Goal: Obtain resource: Obtain resource

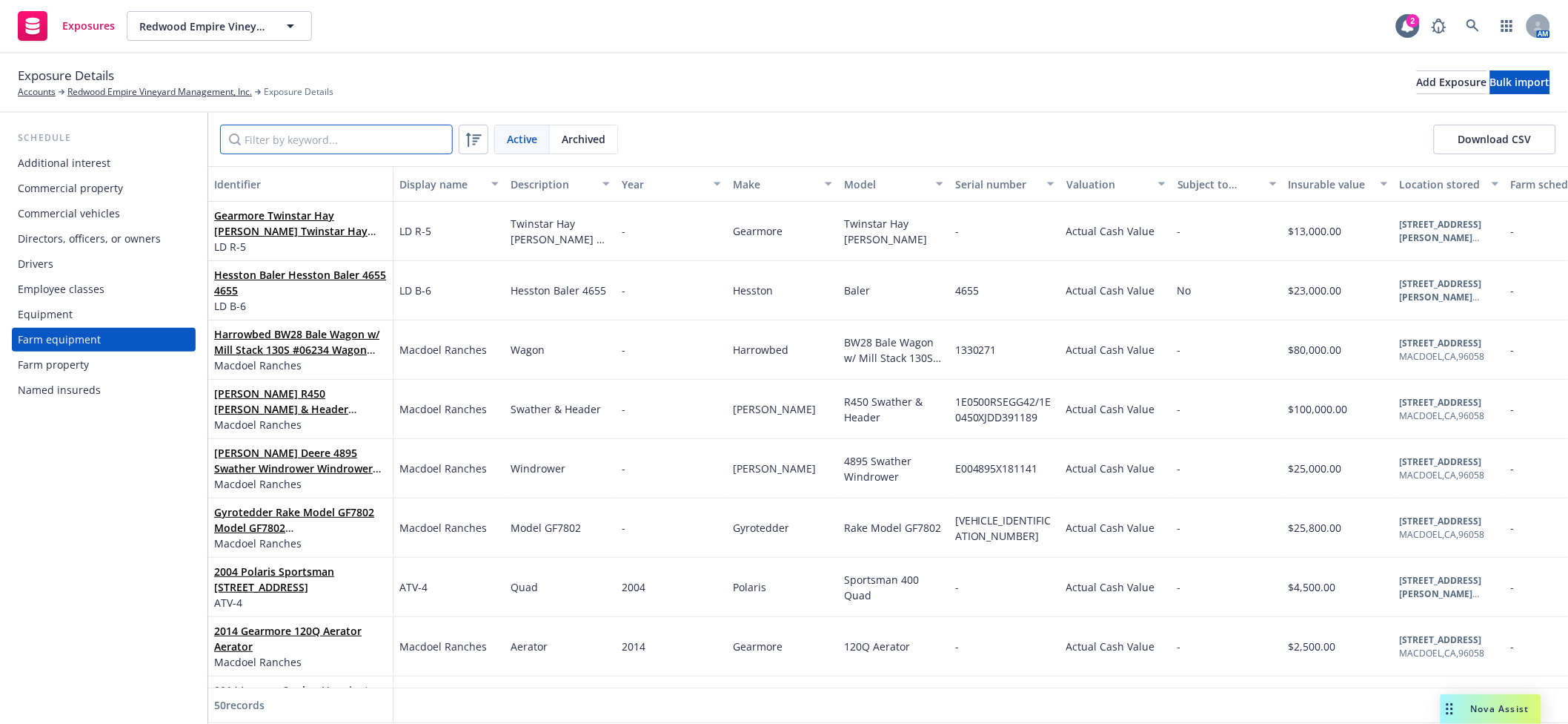
click at [350, 145] on input "Filter by keyword..." at bounding box center [336, 140] width 232 height 30
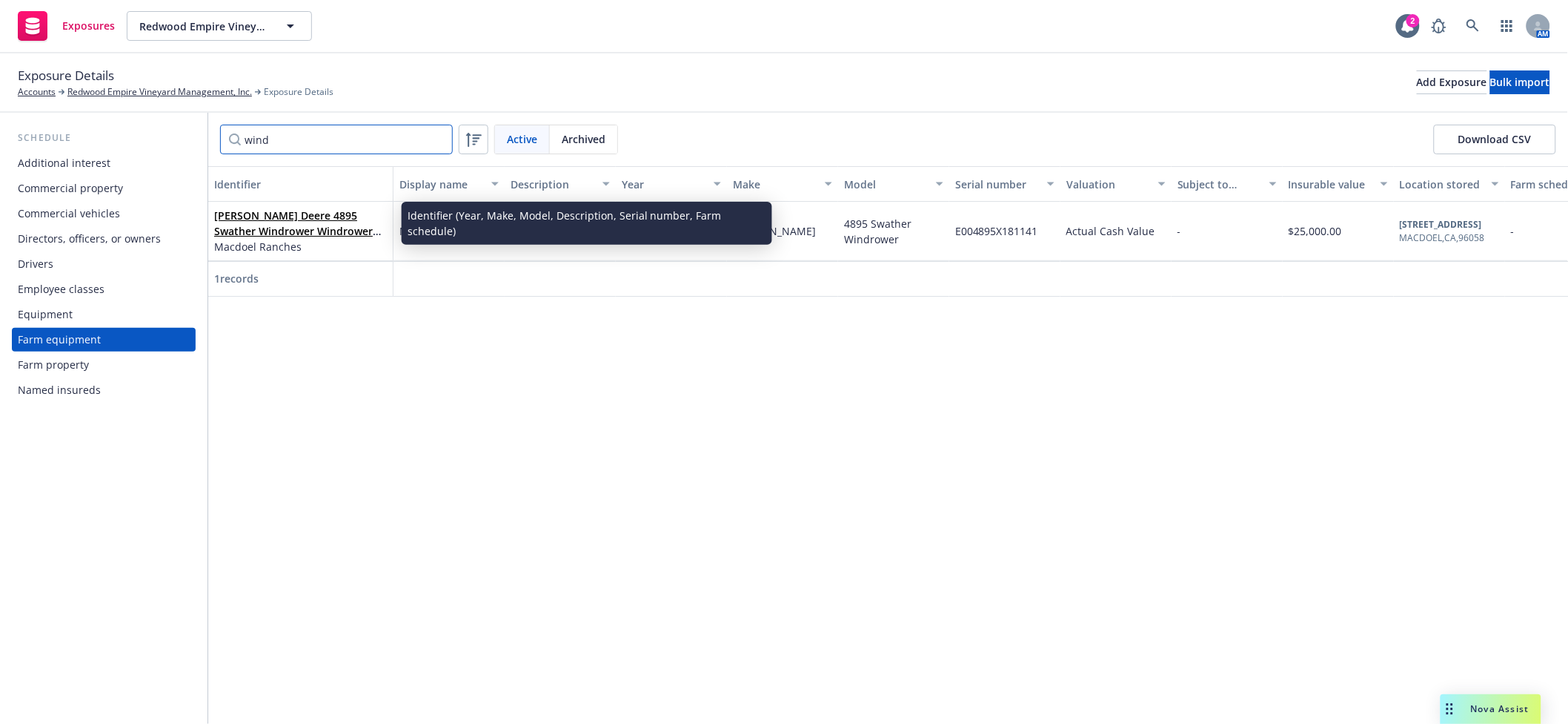
type input "wind"
click at [285, 218] on link "[PERSON_NAME] Deere 4895 Swather Windrower Windrower E004895X181141" at bounding box center [292, 231] width 158 height 45
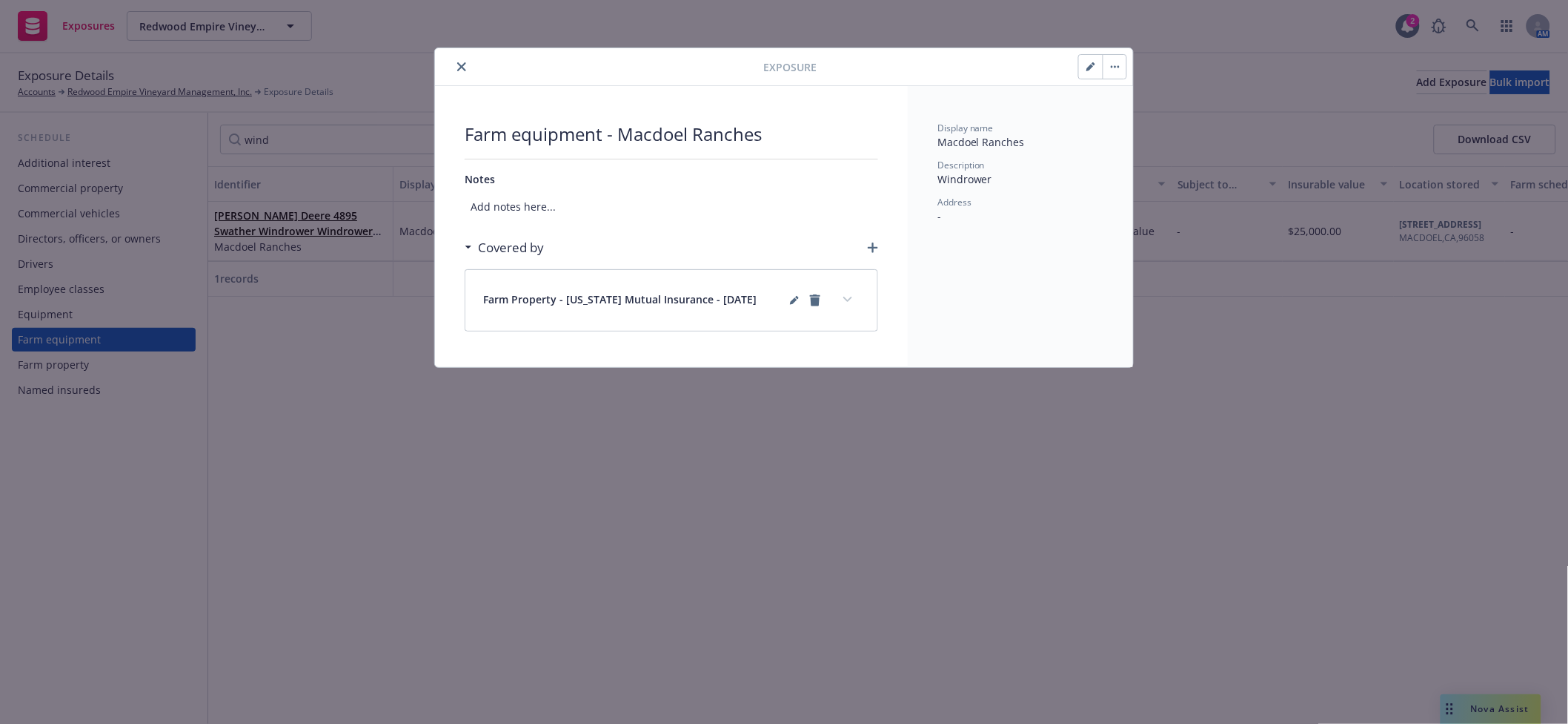
click at [846, 303] on button "expand content" at bounding box center [847, 299] width 23 height 23
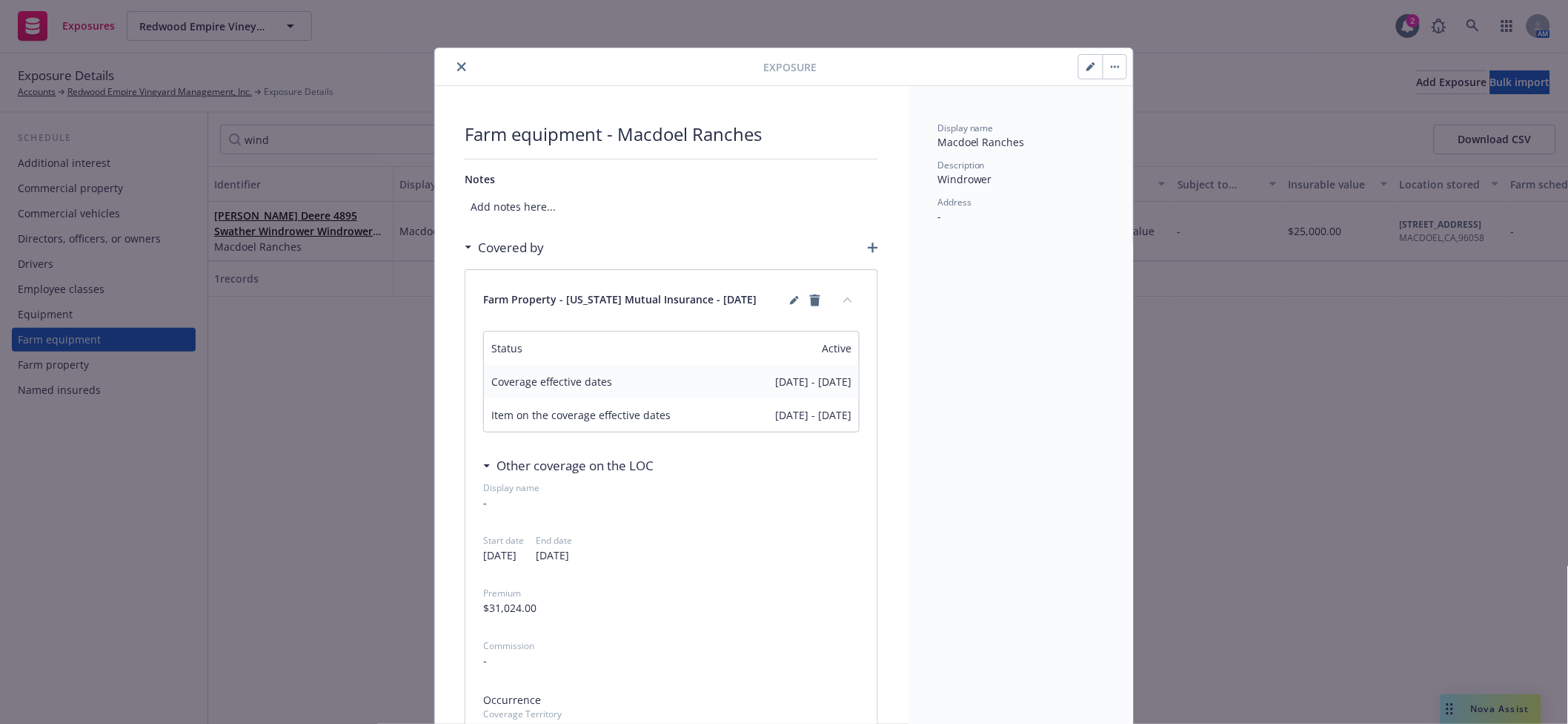
click at [457, 68] on icon "close" at bounding box center [461, 66] width 8 height 8
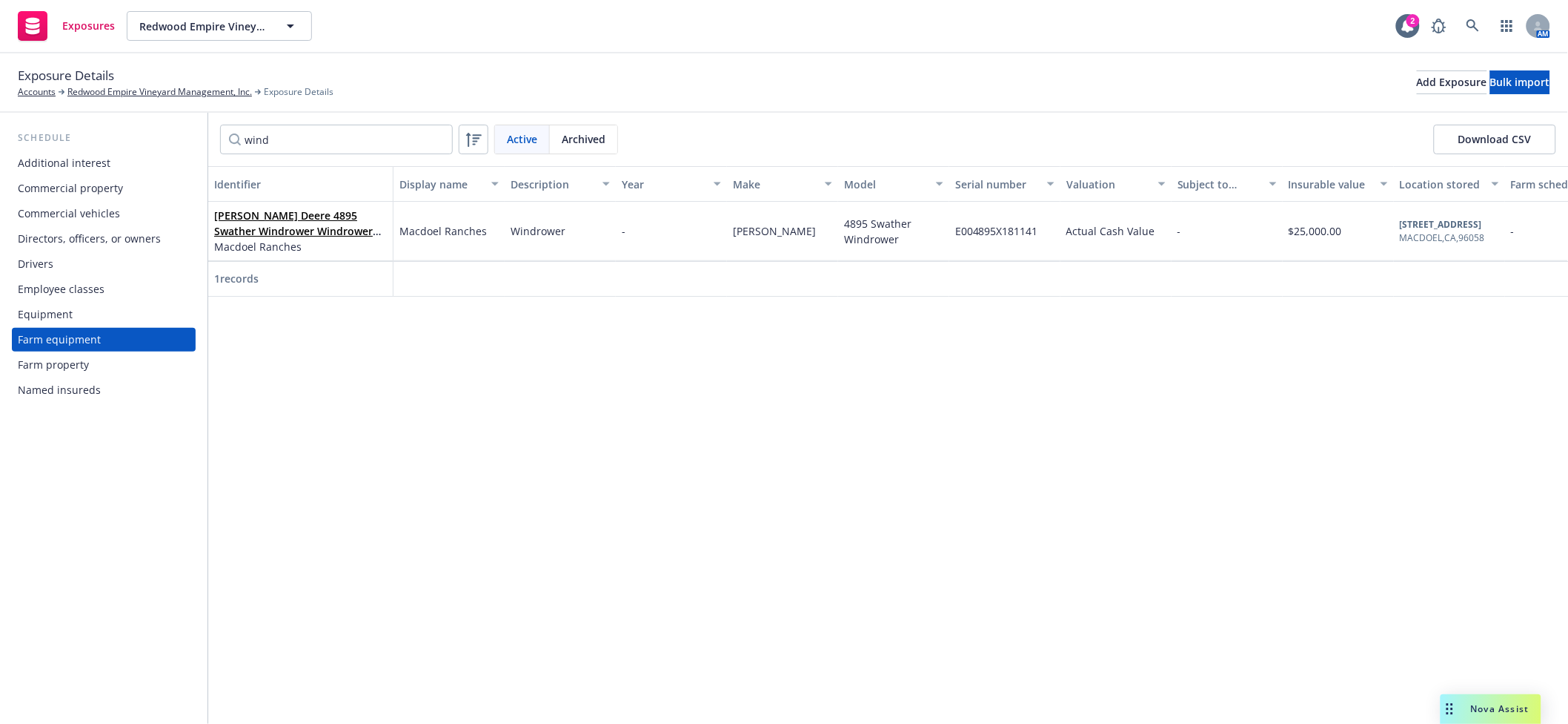
drag, startPoint x: 74, startPoint y: 313, endPoint x: 202, endPoint y: 270, distance: 135.0
click at [74, 314] on div "Equipment" at bounding box center [103, 314] width 172 height 23
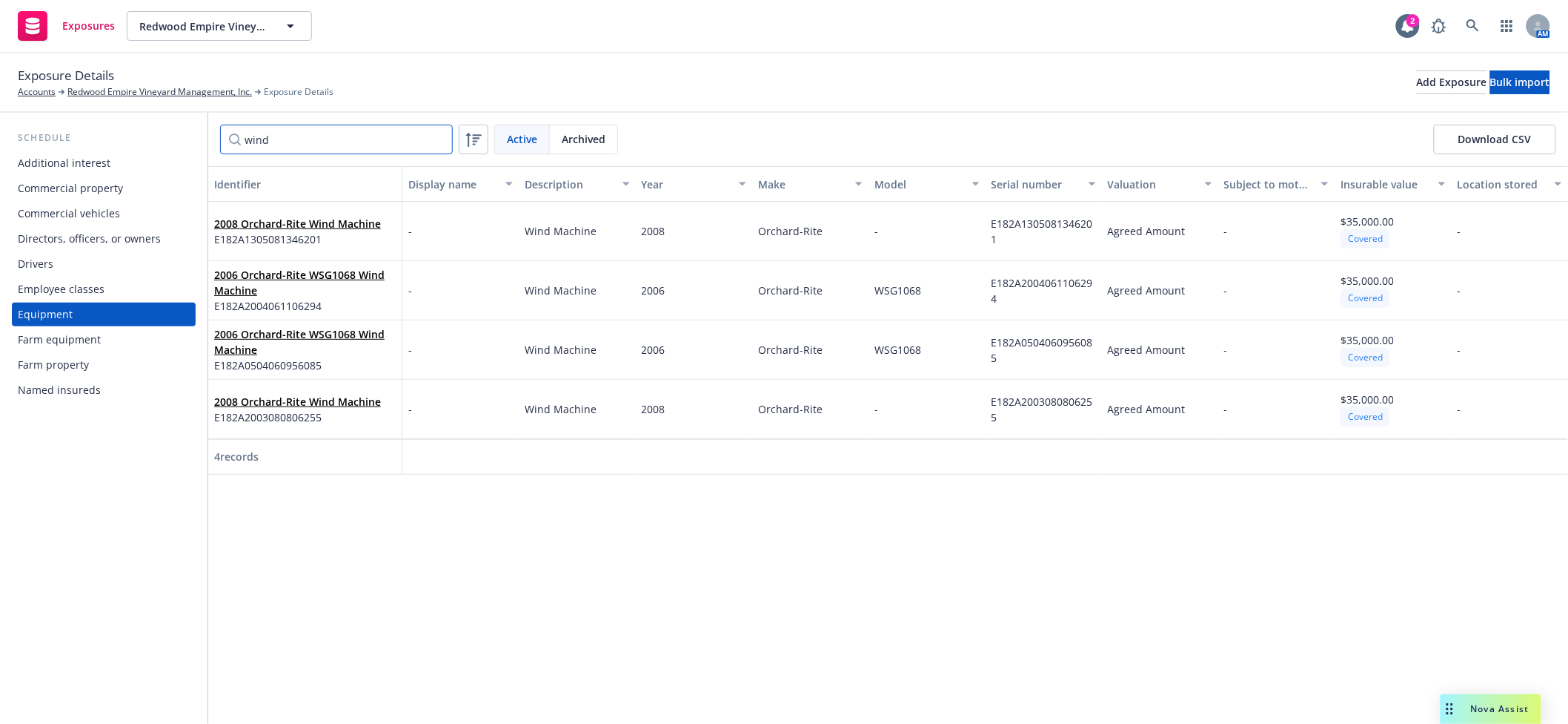
click at [321, 139] on input "wind" at bounding box center [336, 140] width 232 height 30
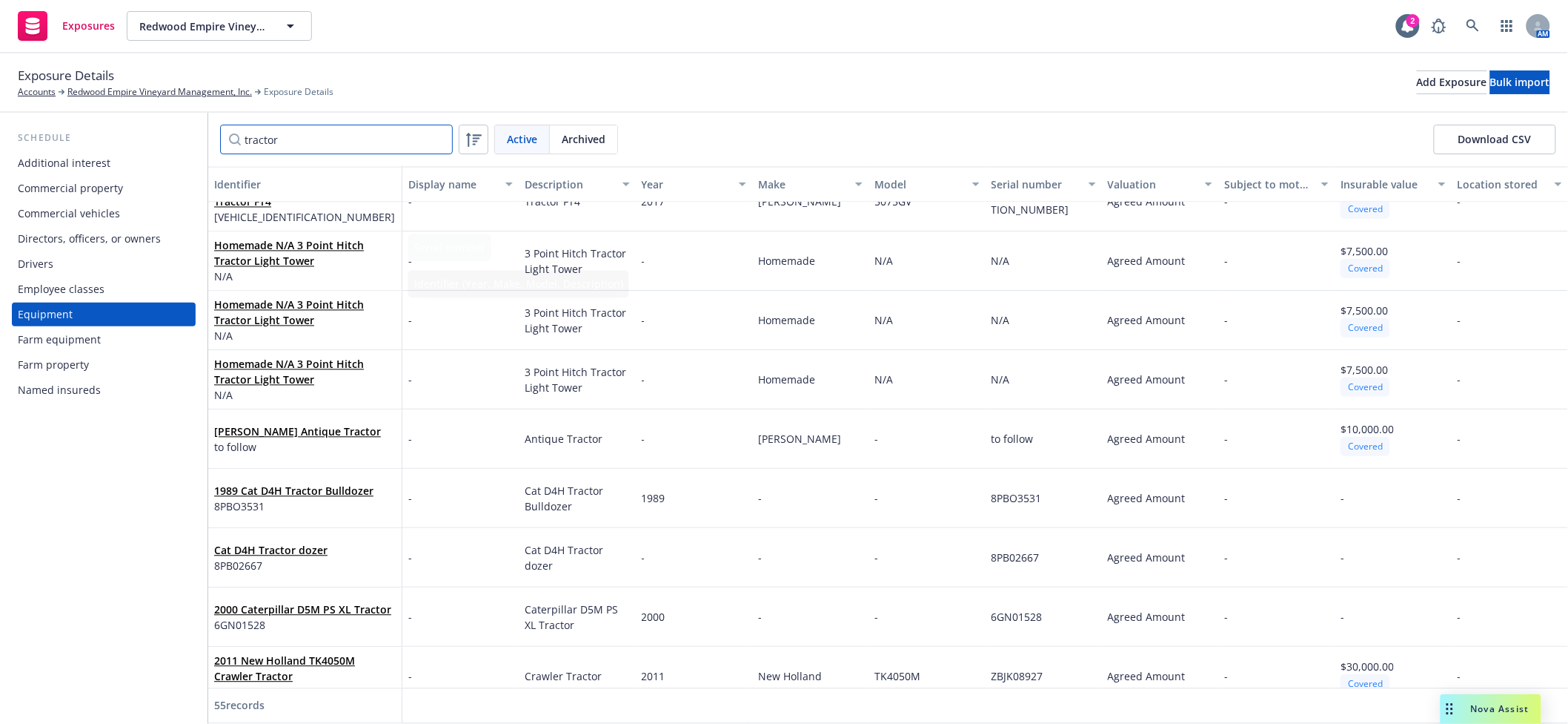
scroll to position [1089, 0]
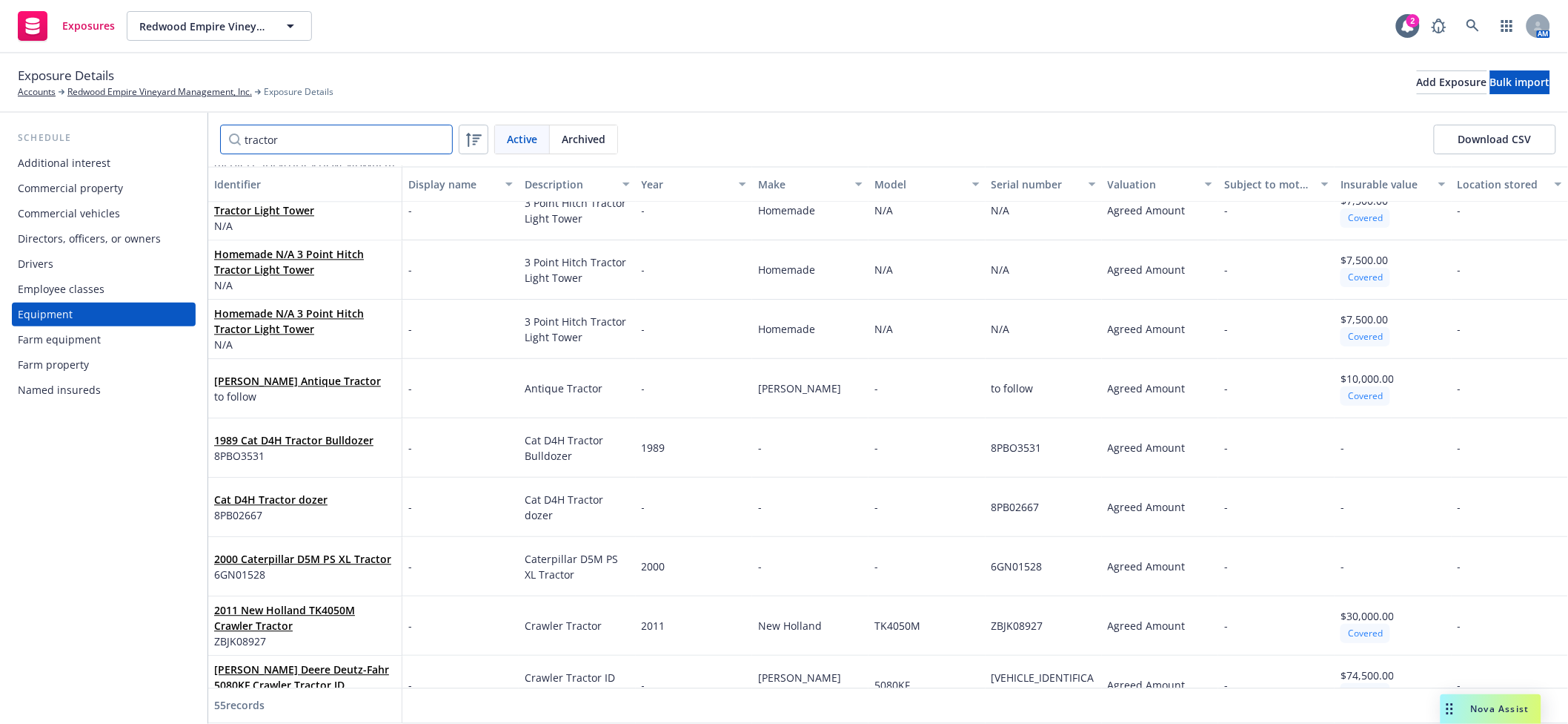
click at [319, 142] on input "tractor" at bounding box center [336, 140] width 232 height 30
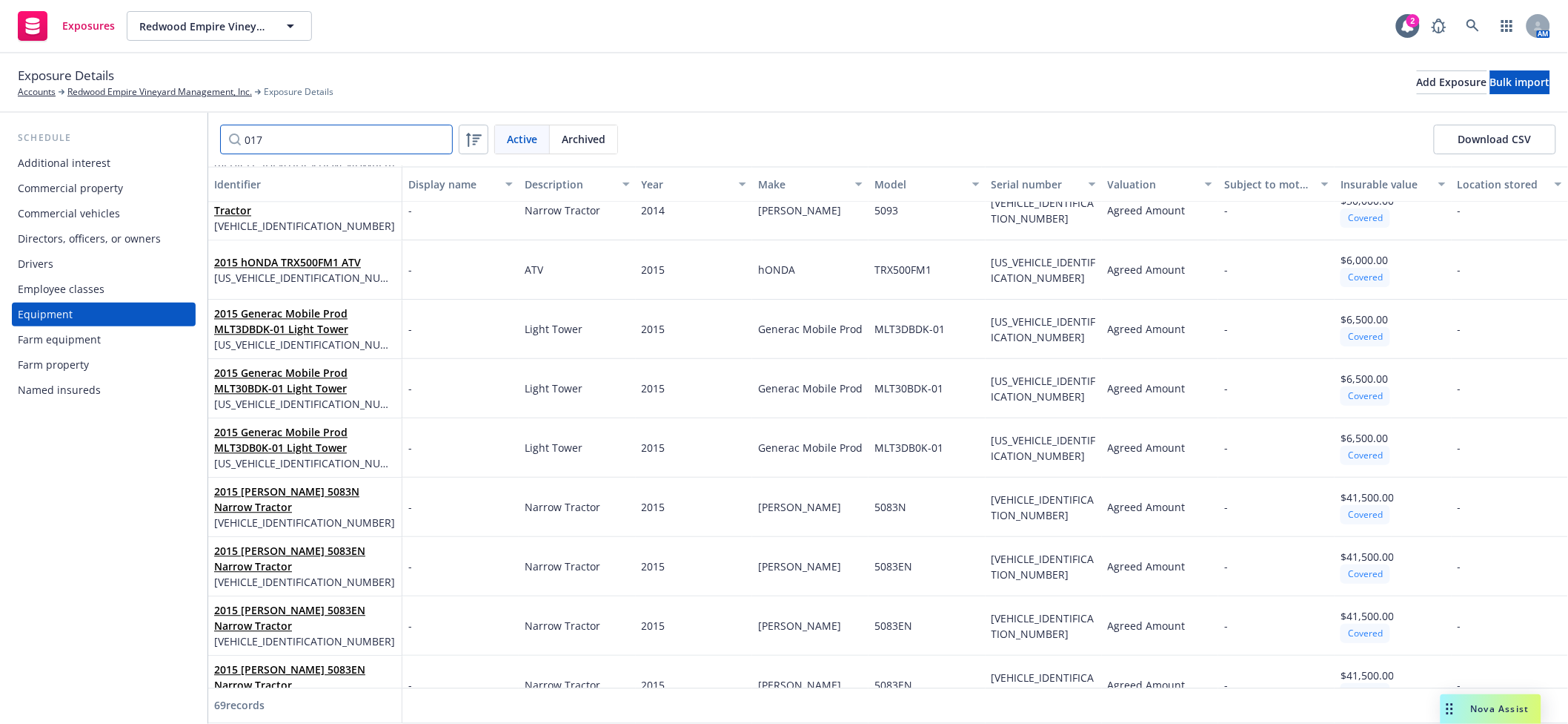
scroll to position [0, 0]
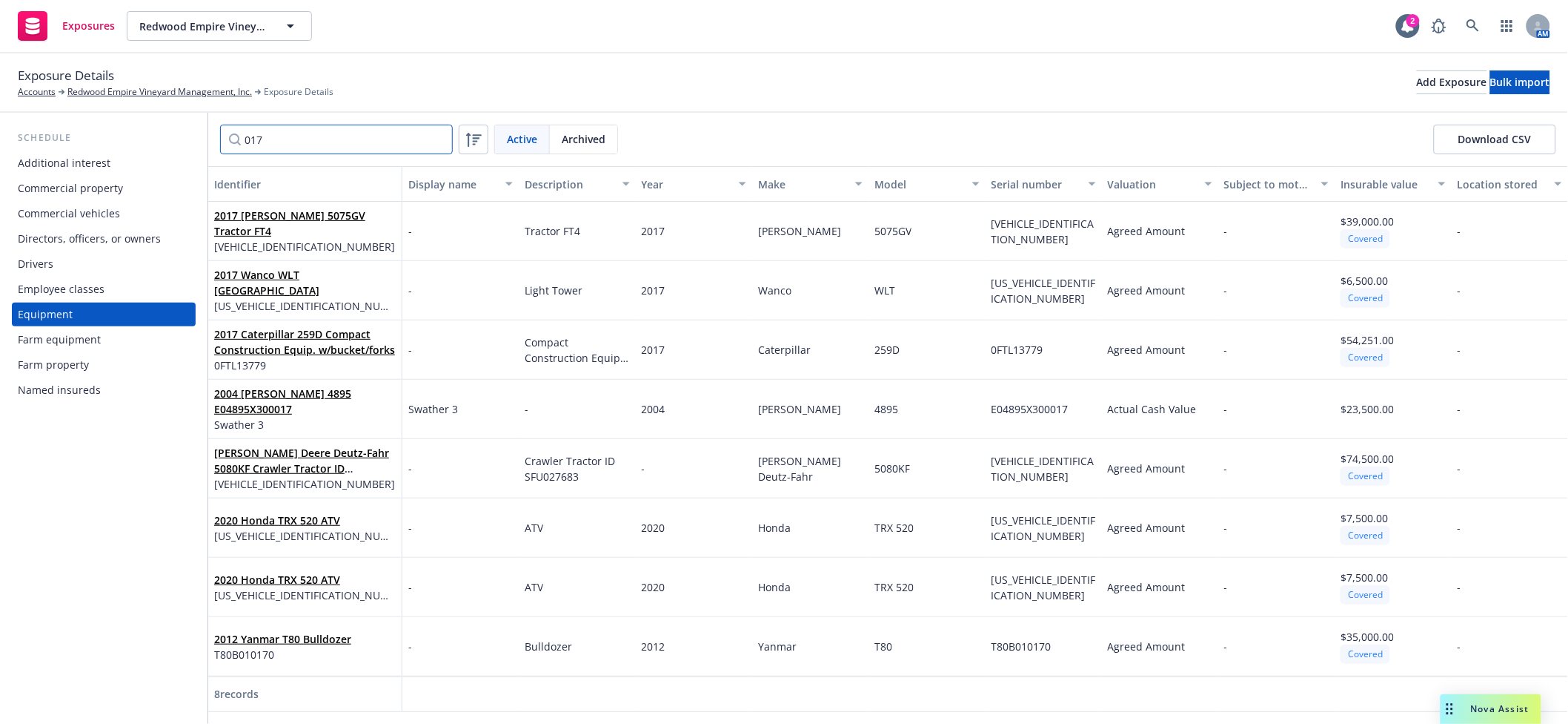
type input "017"
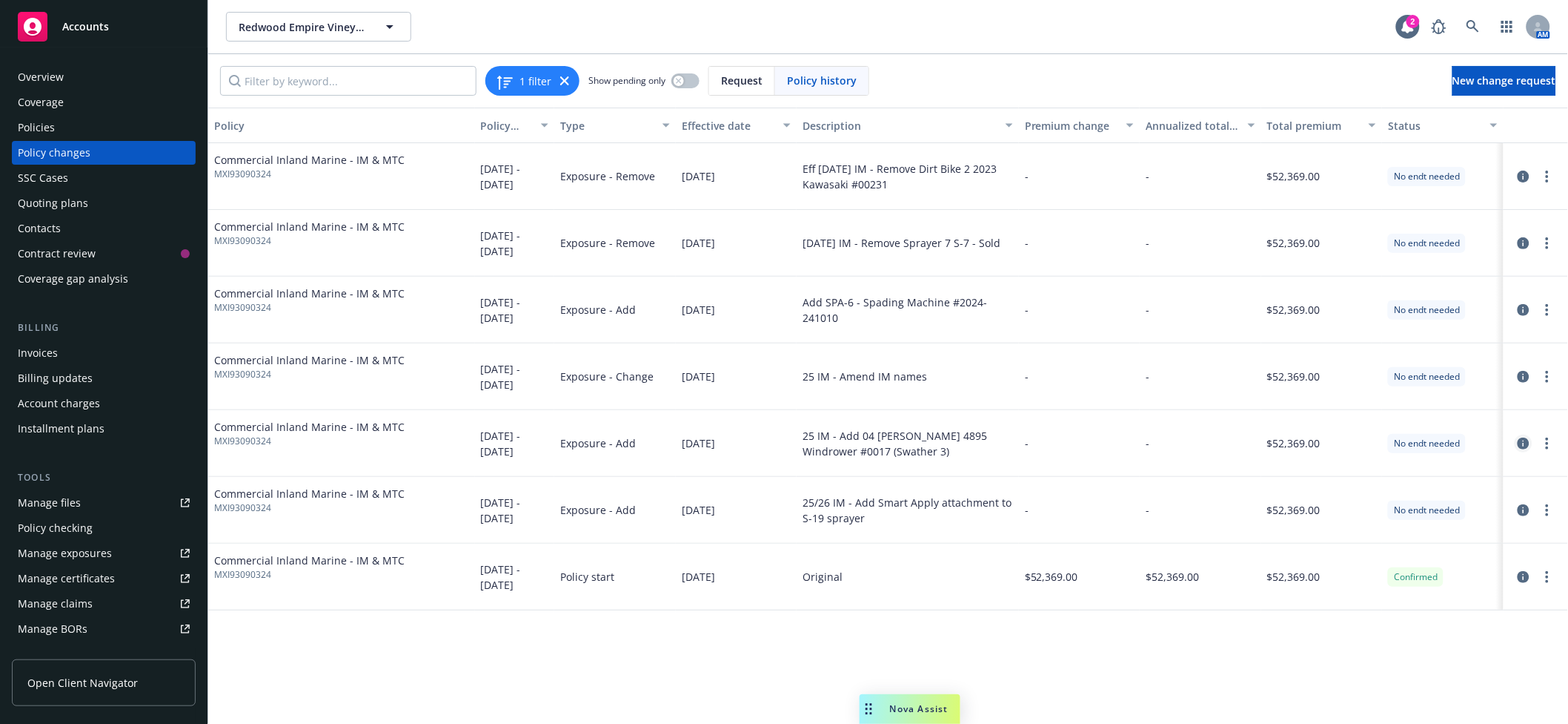
click at [1523, 445] on icon "circleInformation" at bounding box center [1523, 443] width 12 height 12
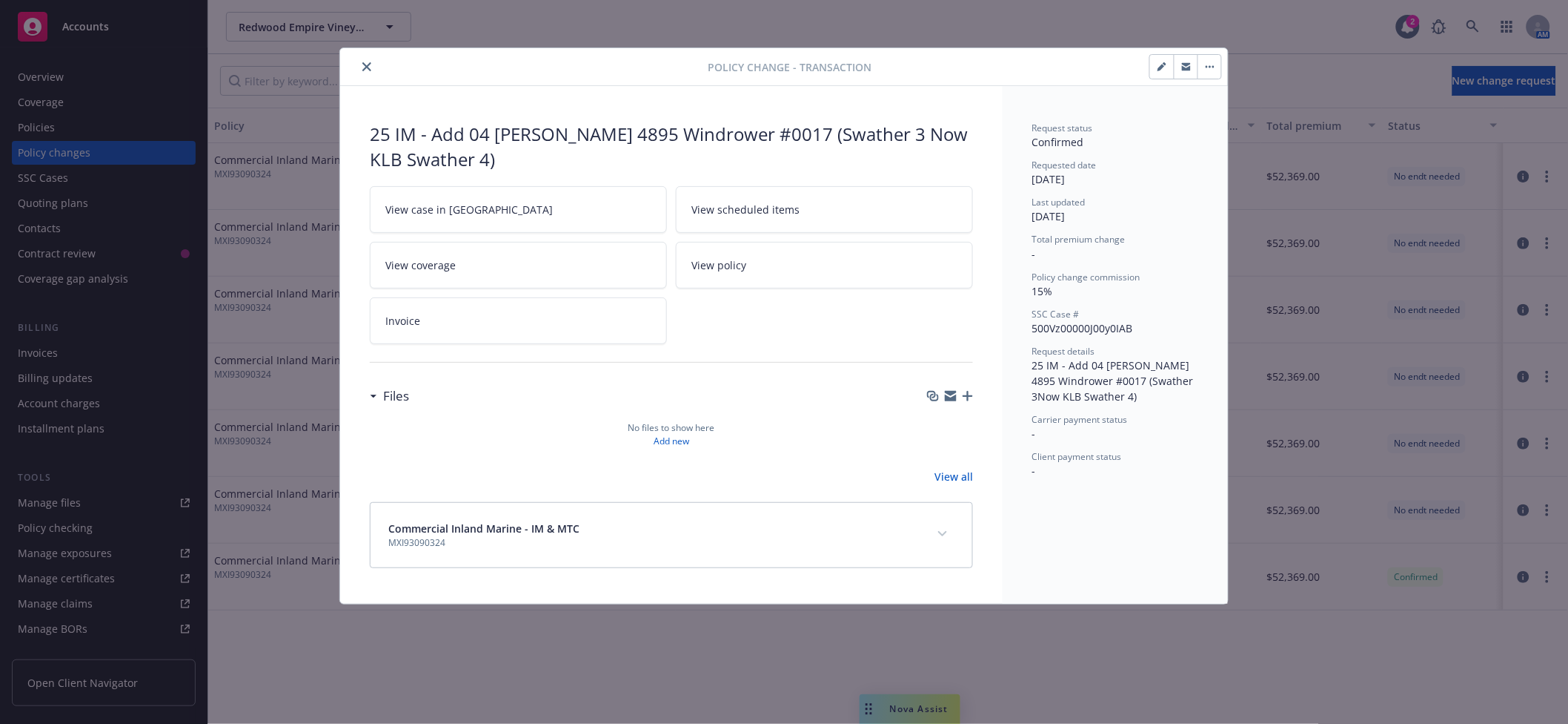
click at [367, 62] on icon "close" at bounding box center [366, 66] width 8 height 8
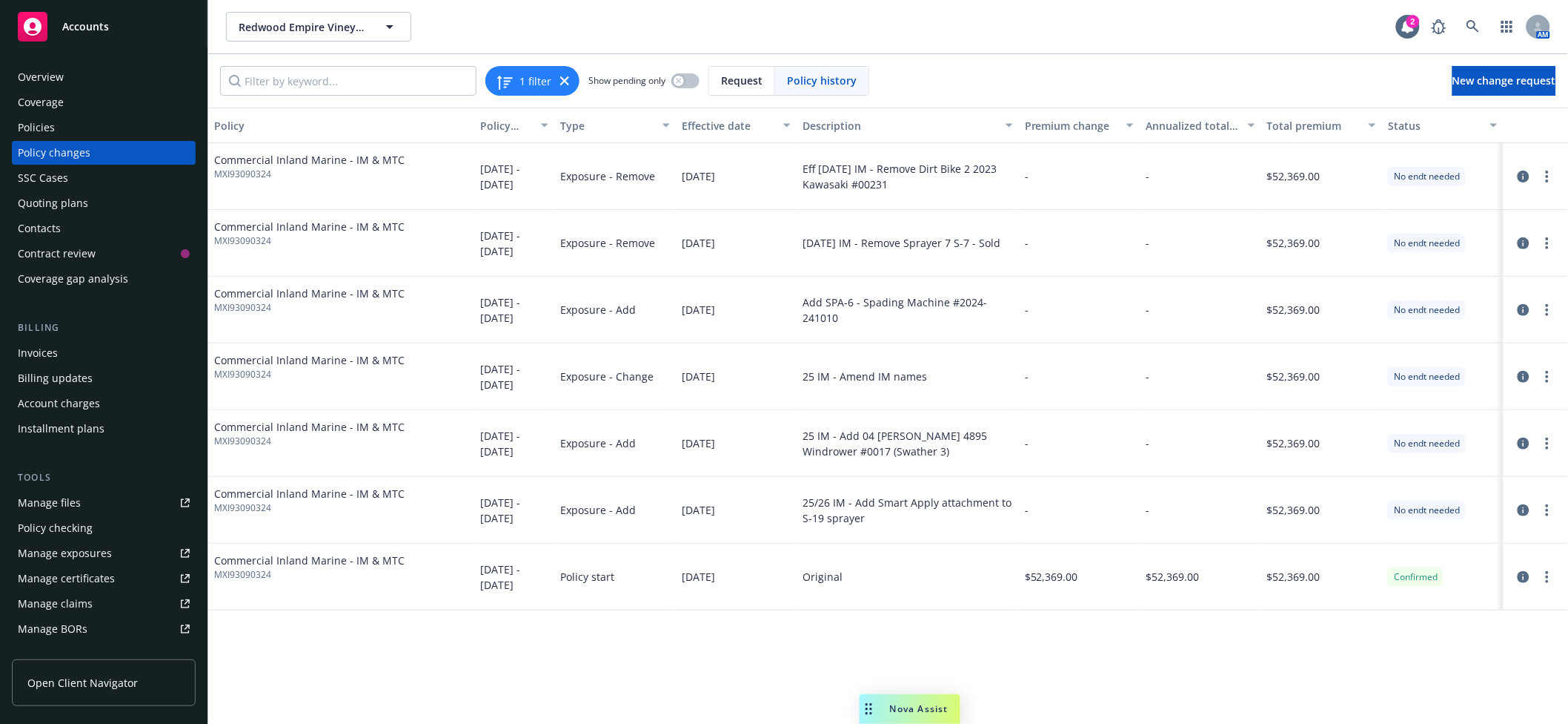
click at [69, 502] on div "Manage files" at bounding box center [49, 502] width 63 height 23
click at [1523, 442] on icon "circleInformation" at bounding box center [1523, 443] width 12 height 12
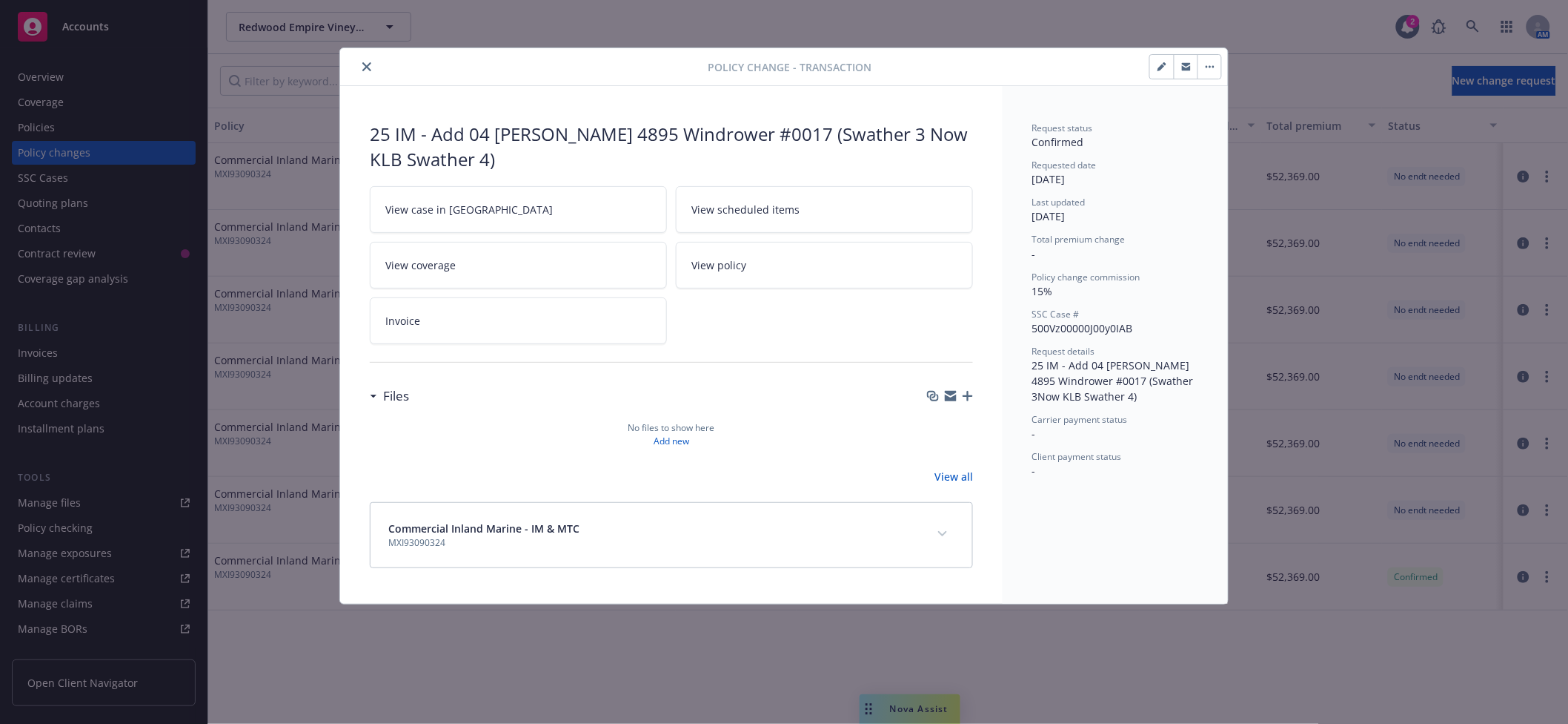
click at [370, 69] on icon "close" at bounding box center [366, 66] width 8 height 8
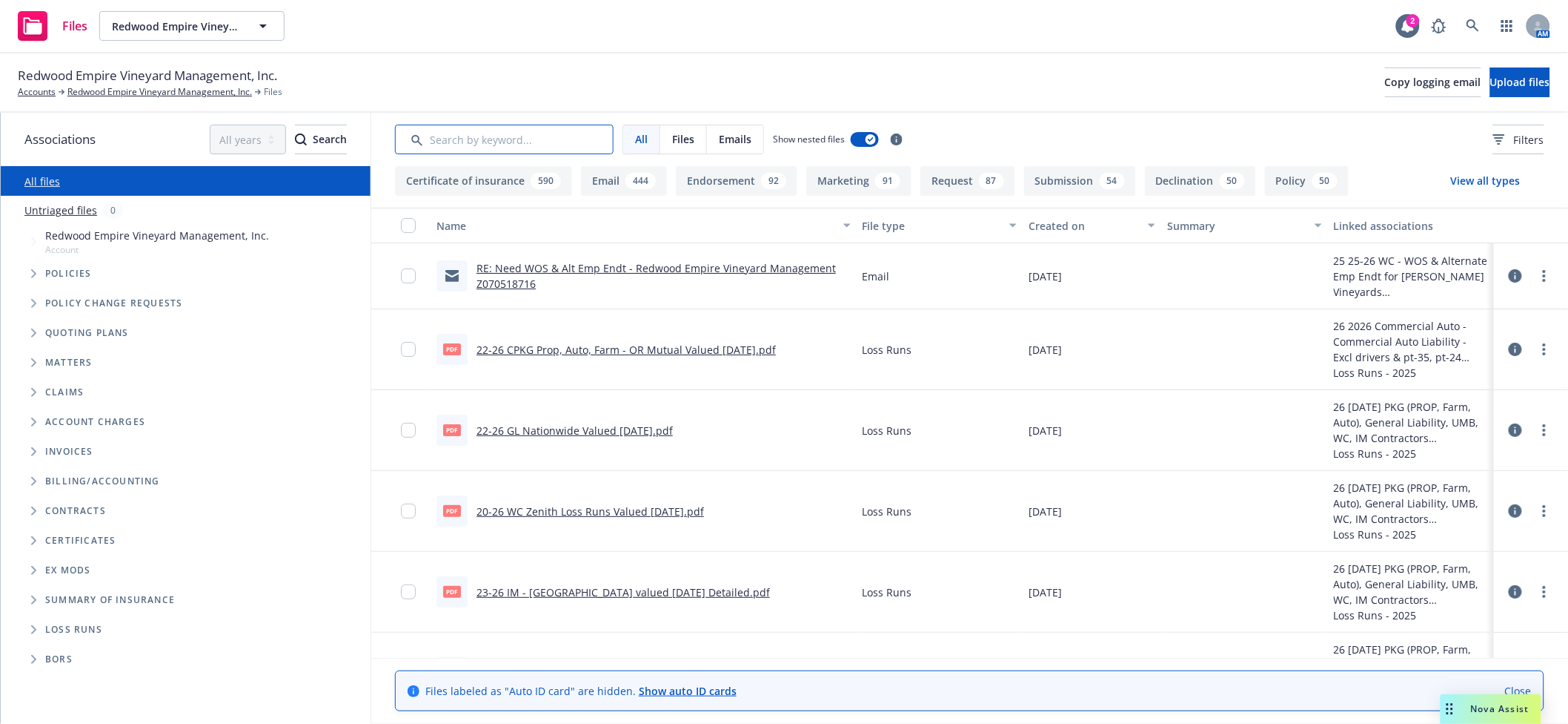
click at [455, 133] on input "Search by keyword..." at bounding box center [503, 140] width 218 height 30
type input "w"
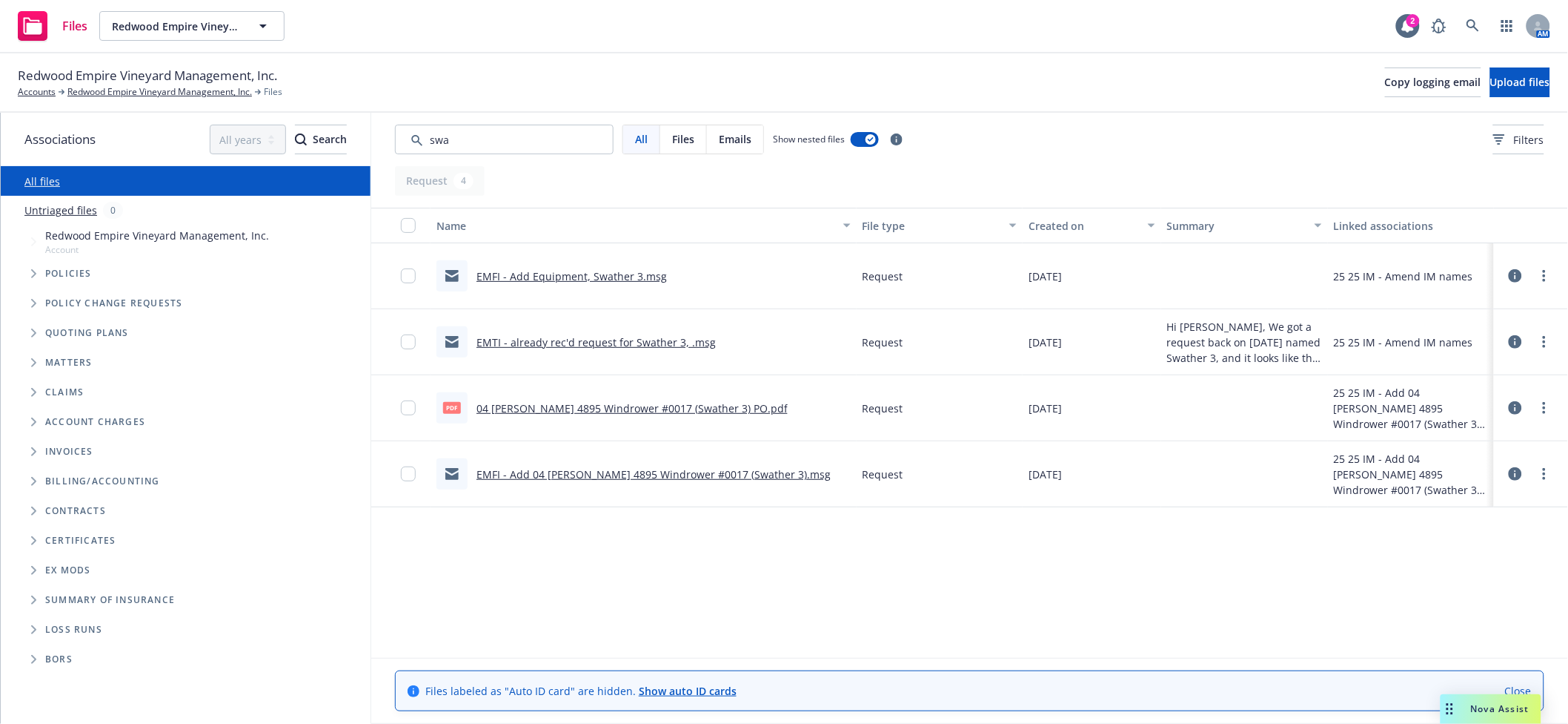
click at [577, 345] on link "EMTI - already rec'd request for Swather 3, .msg" at bounding box center [595, 341] width 239 height 14
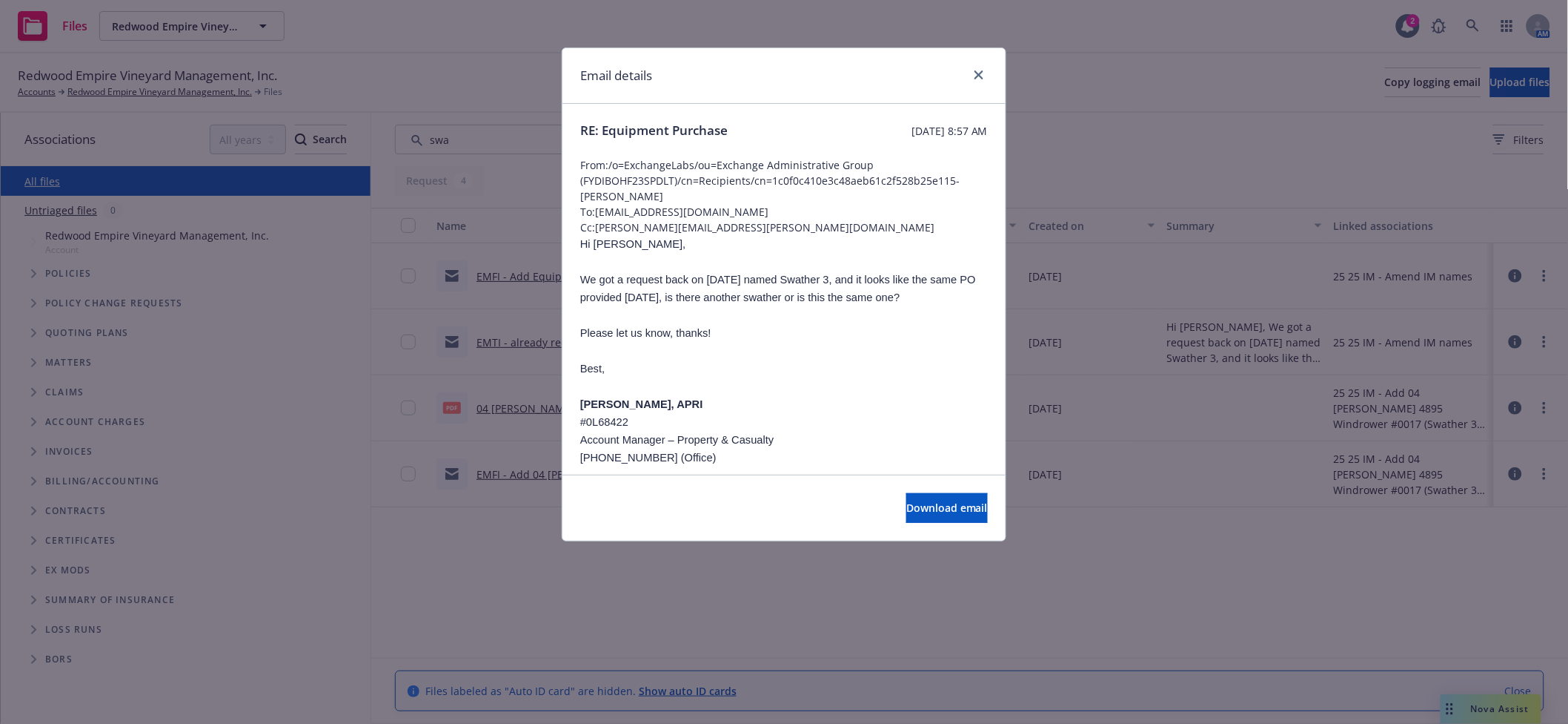
click at [862, 341] on p "Please let us know, thanks!" at bounding box center [784, 332] width 408 height 18
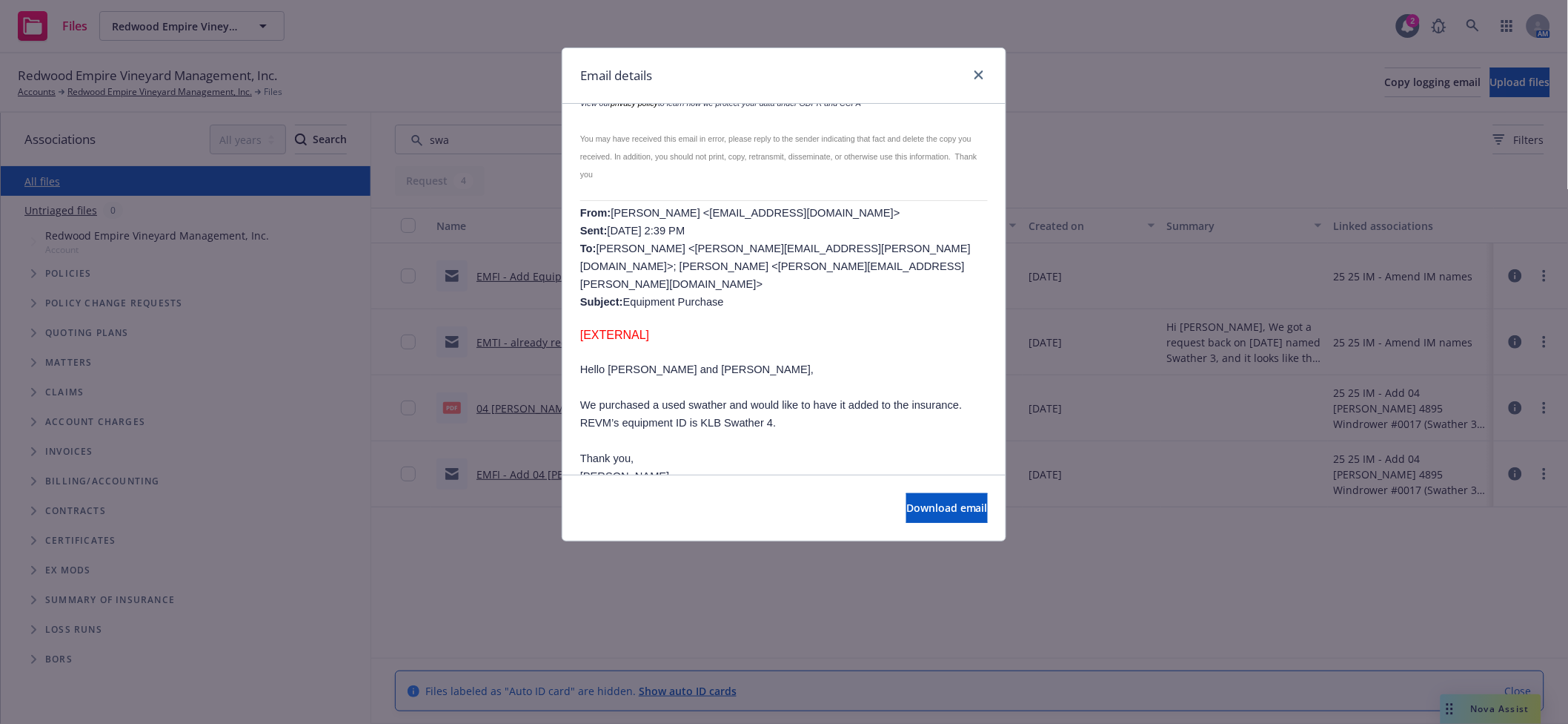
scroll to position [513, 0]
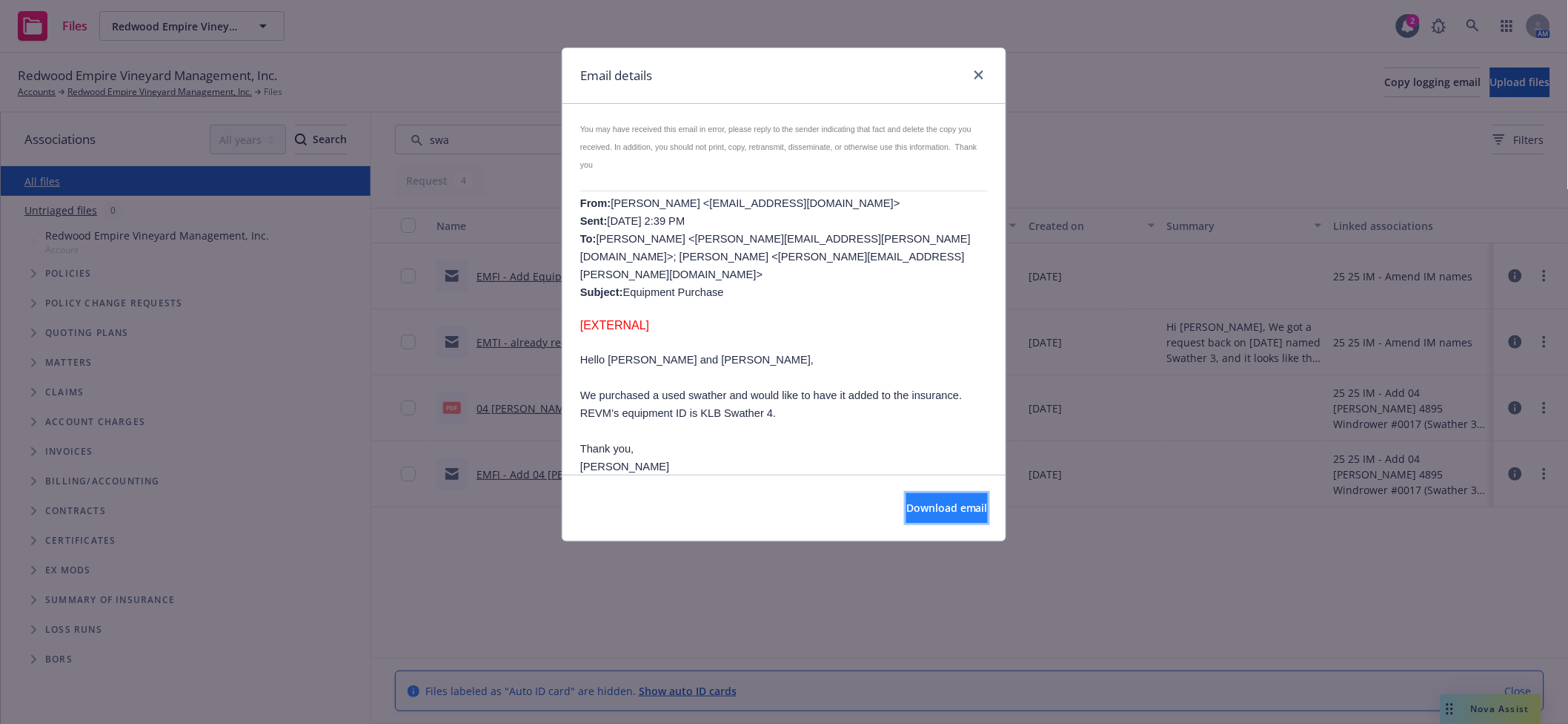
click at [924, 510] on span "Download email" at bounding box center [947, 507] width 82 height 14
click at [976, 76] on icon "close" at bounding box center [978, 74] width 8 height 8
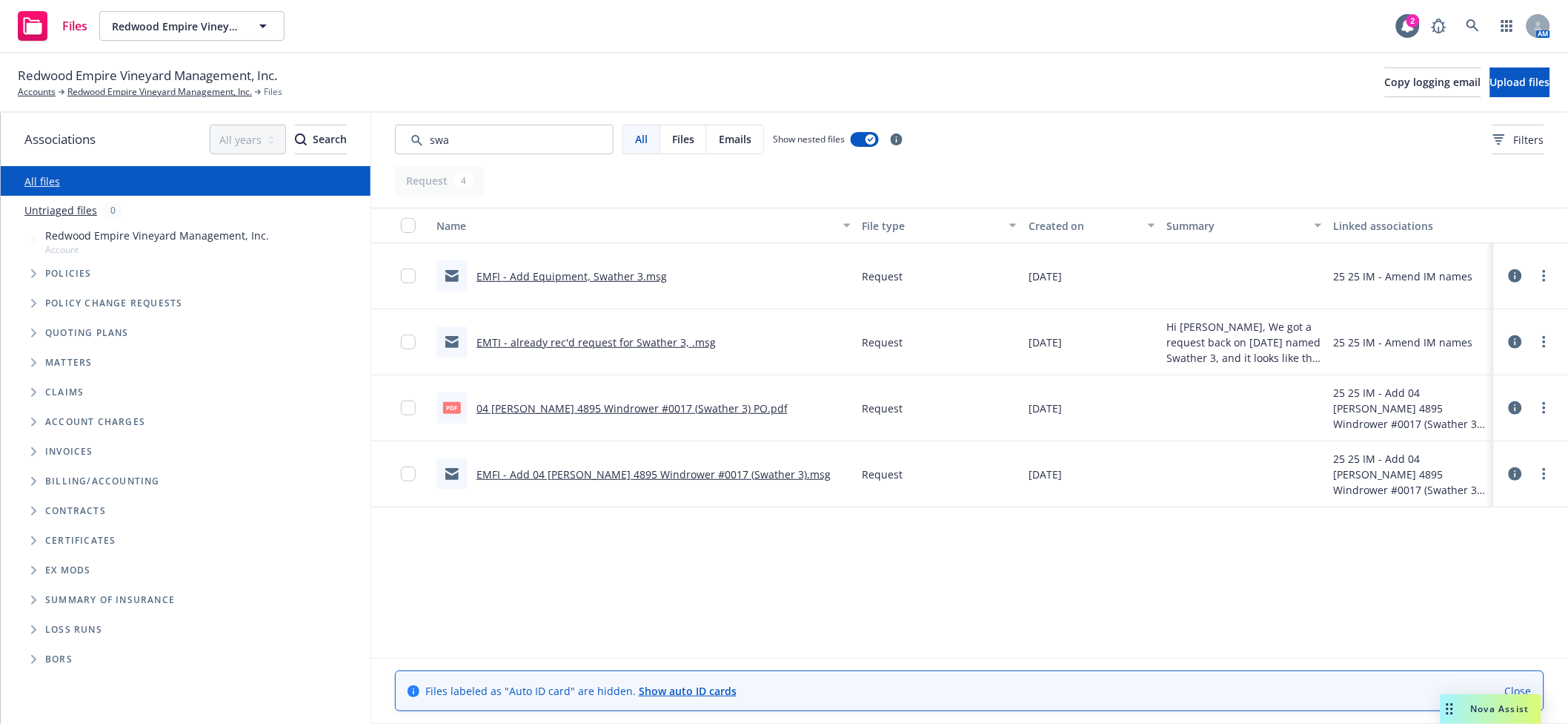
click at [547, 274] on link "EMFI - Add Equipment, Swather 3.msg" at bounding box center [571, 276] width 190 height 14
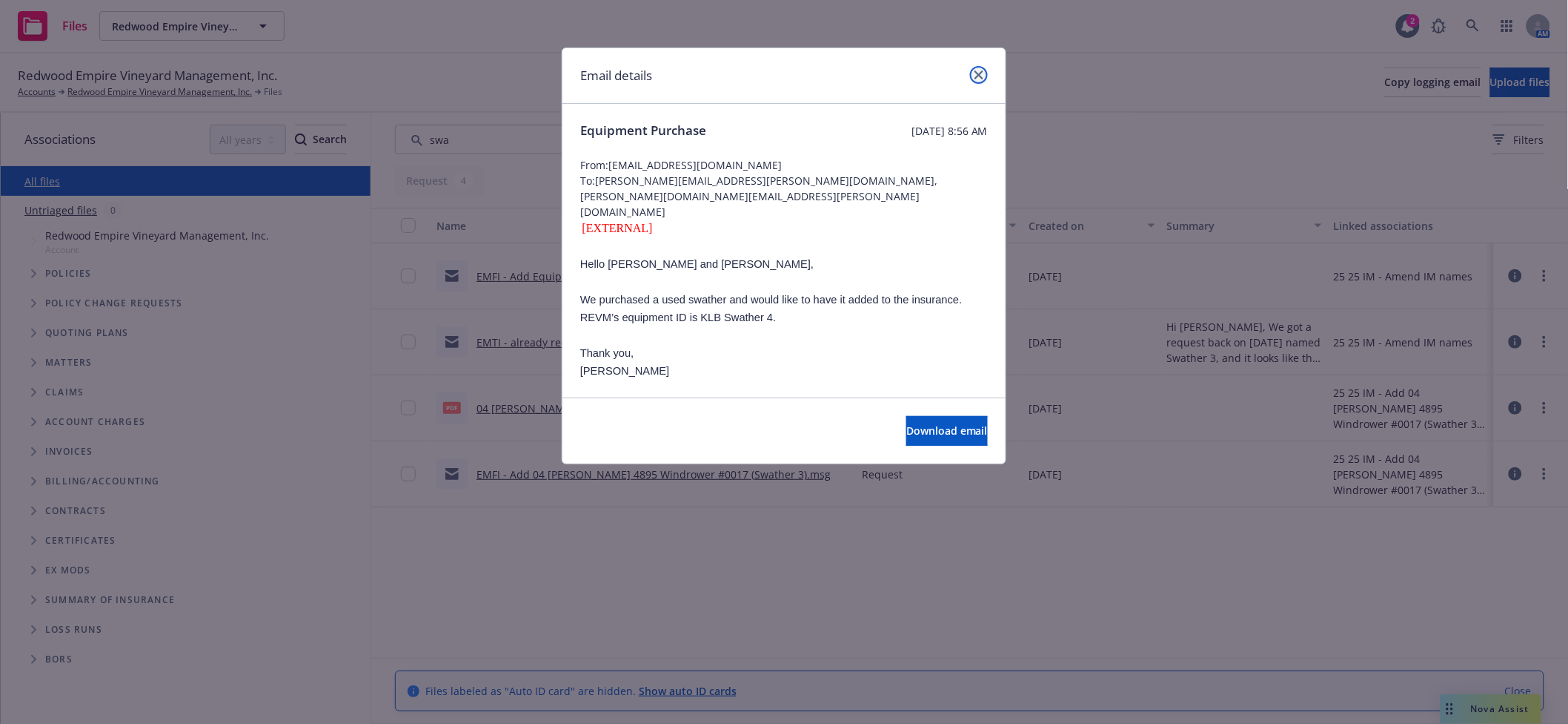
click at [981, 74] on icon "close" at bounding box center [978, 74] width 8 height 8
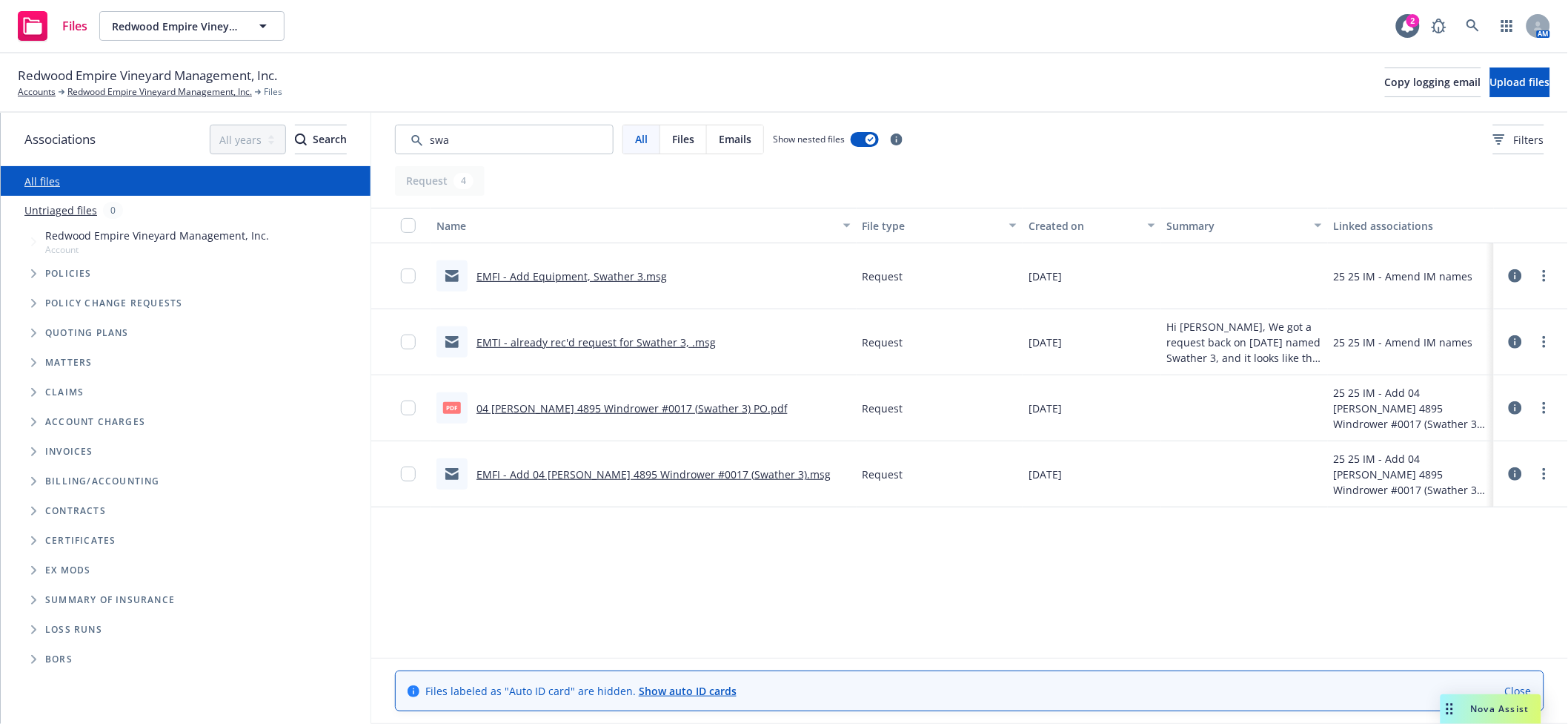
click at [52, 183] on link "All files" at bounding box center [42, 181] width 36 height 14
click at [468, 141] on input "Search by keyword..." at bounding box center [503, 140] width 218 height 30
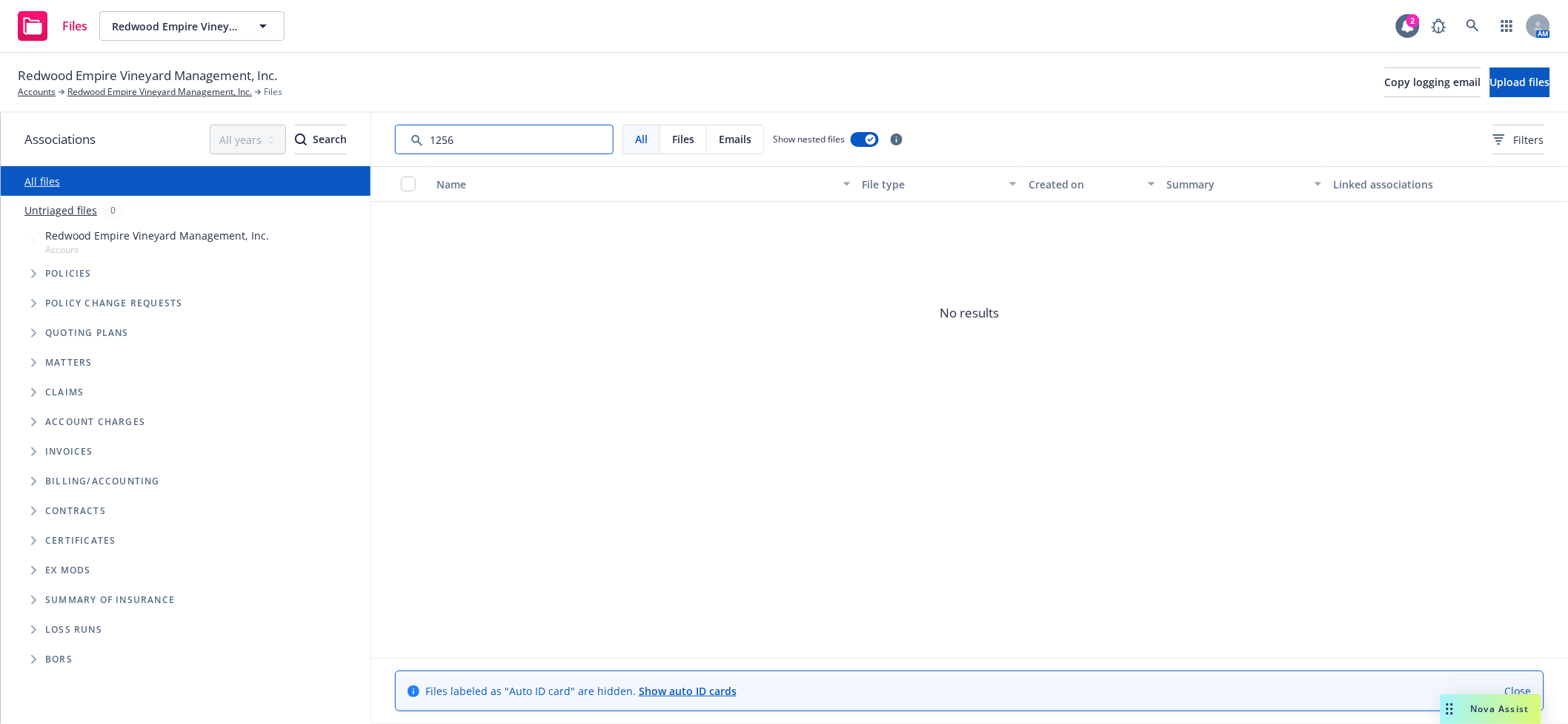
type input "1256"
